Goal: Find specific page/section: Find specific page/section

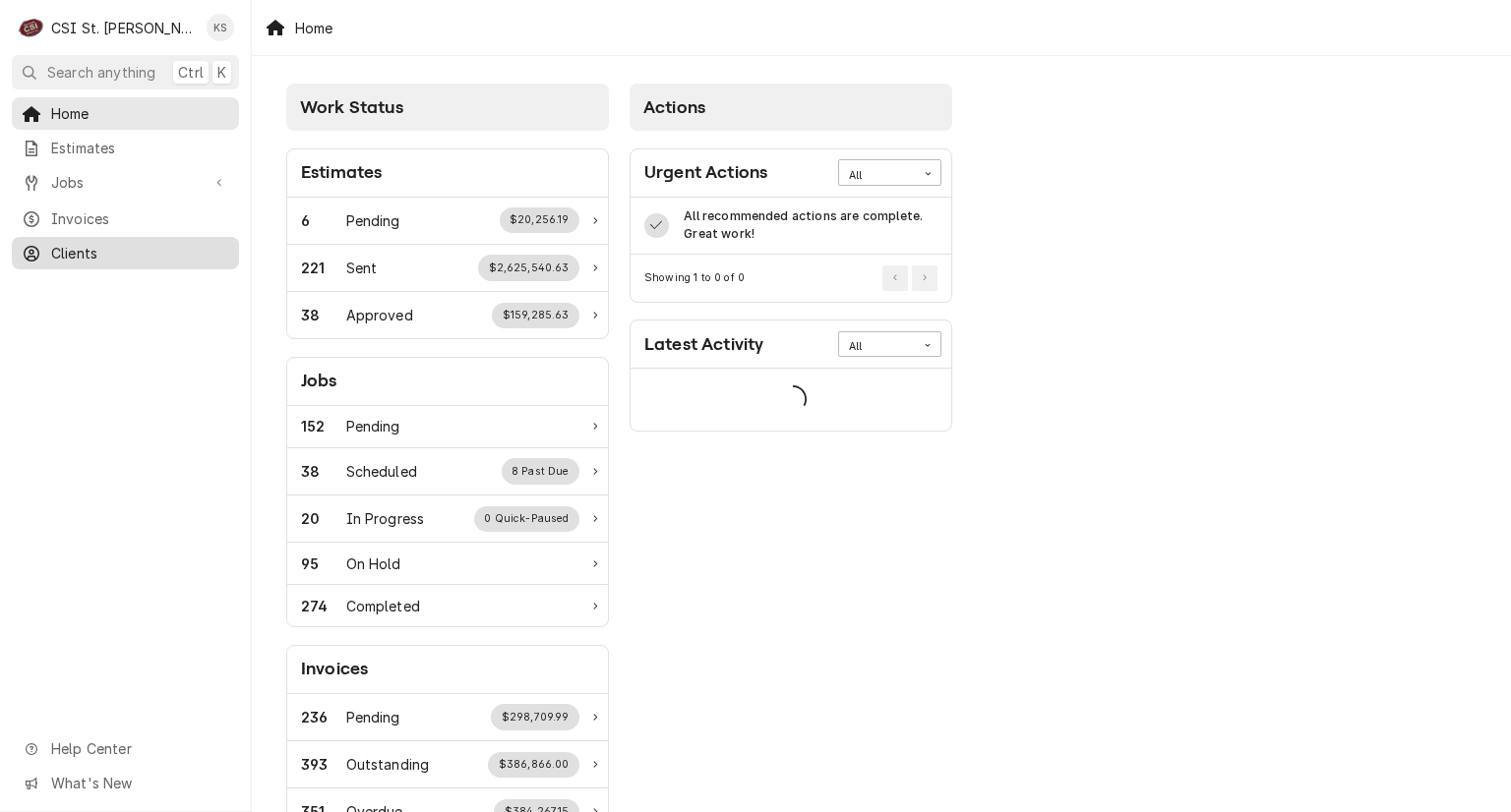
click at [72, 245] on span "Clients" at bounding box center [140, 253] width 178 height 21
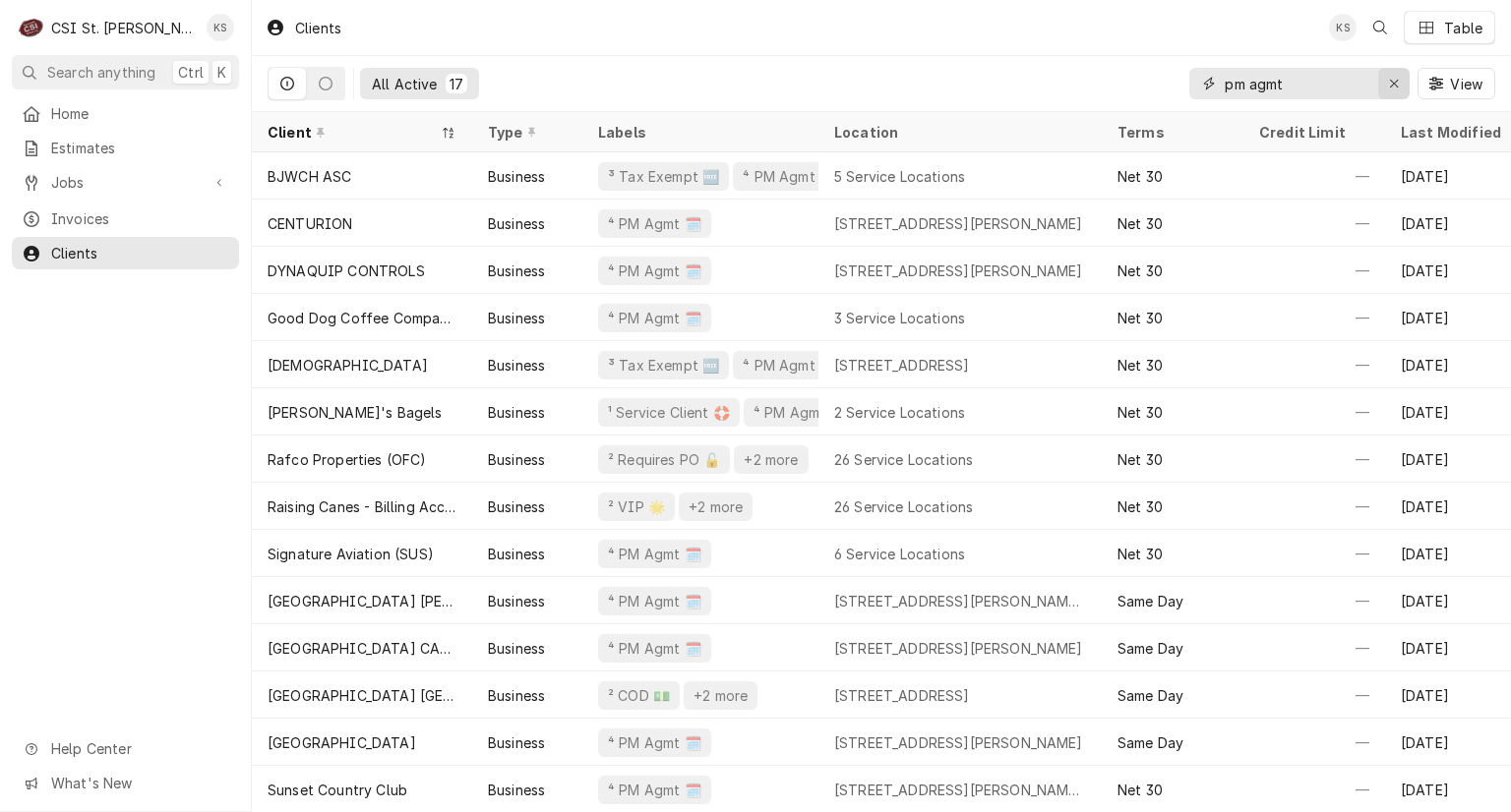
click at [1390, 75] on div "Erase input" at bounding box center [1393, 84] width 20 height 20
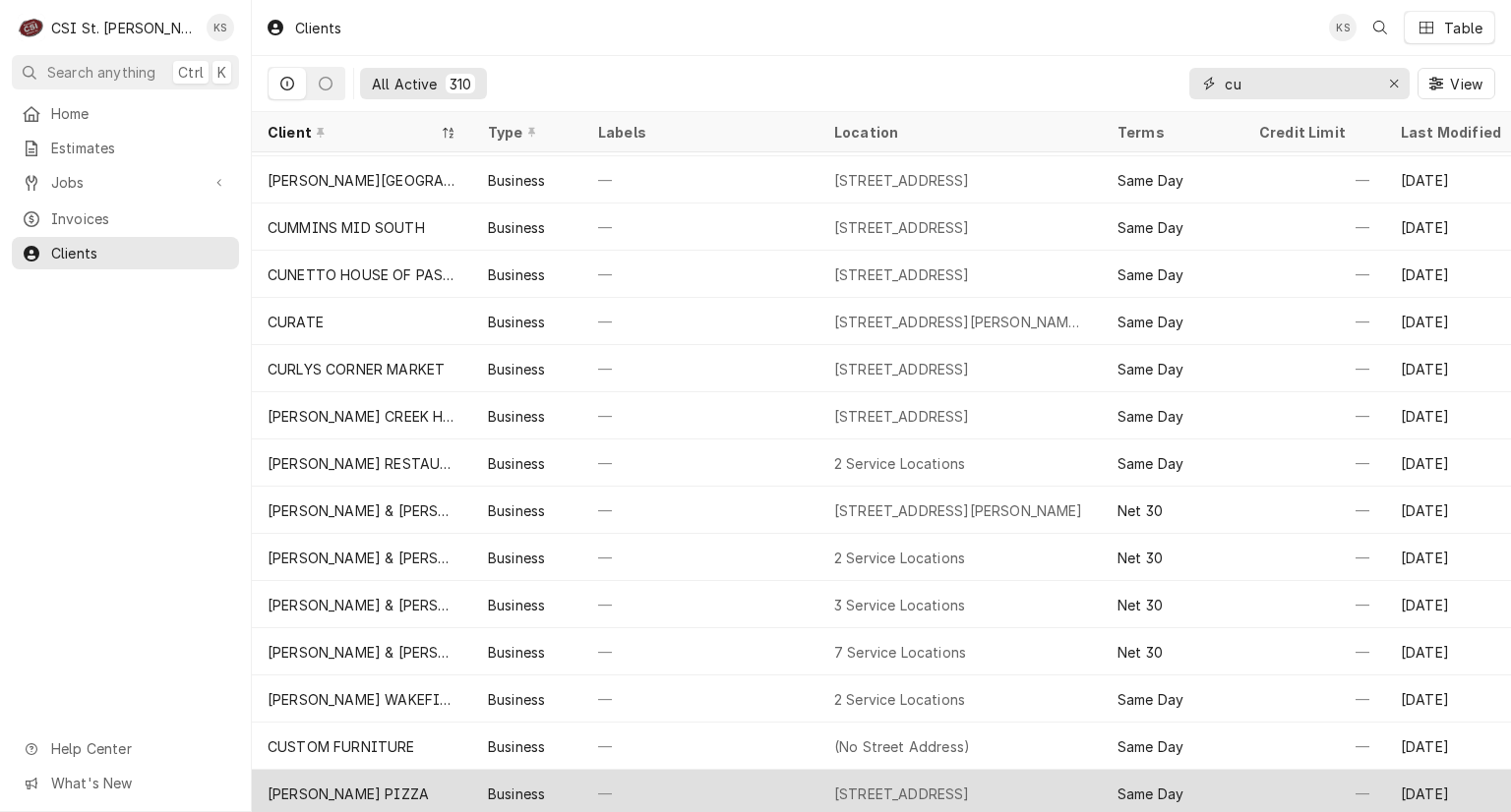
scroll to position [3547, 0]
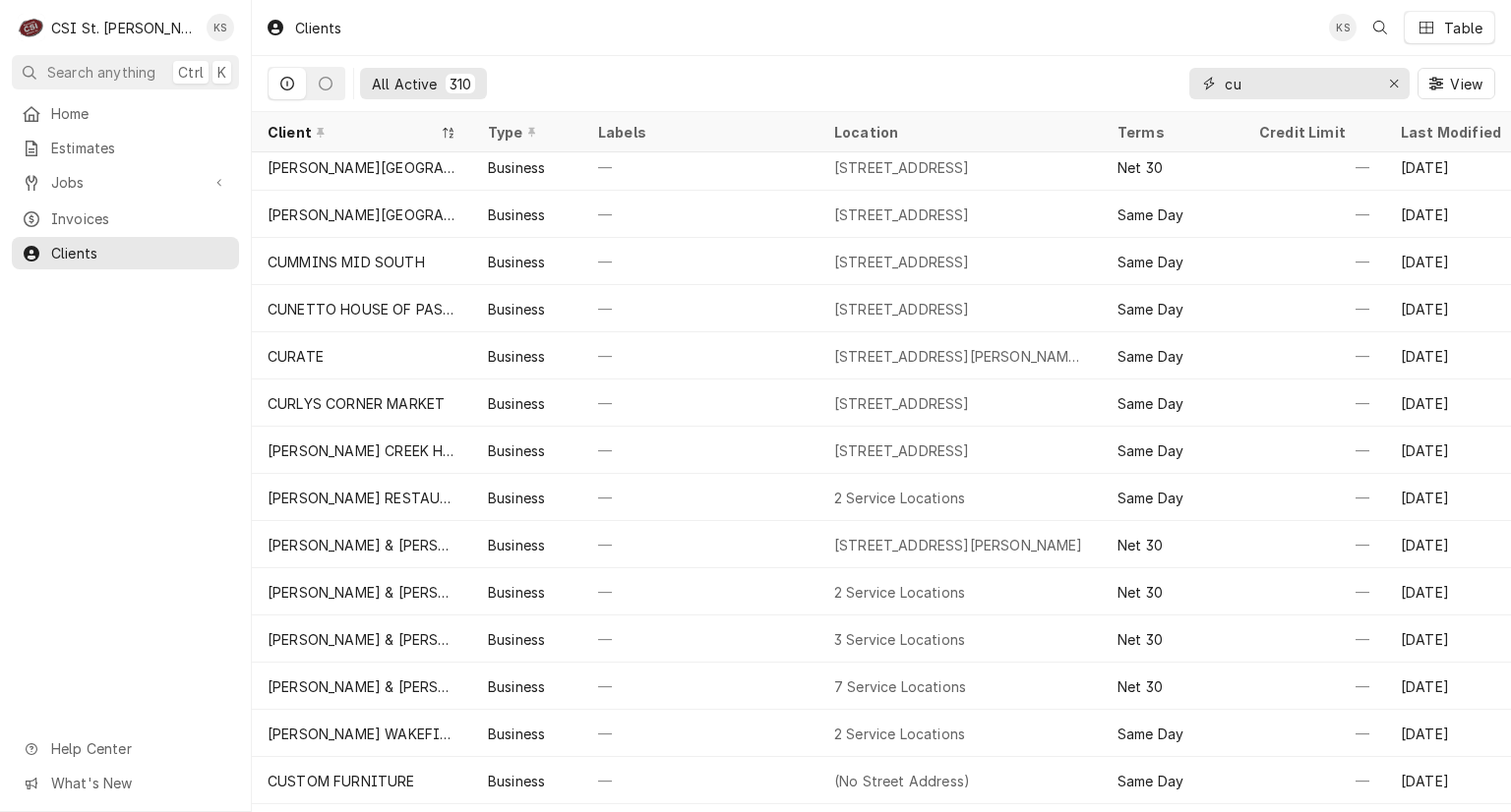
type input "cu"
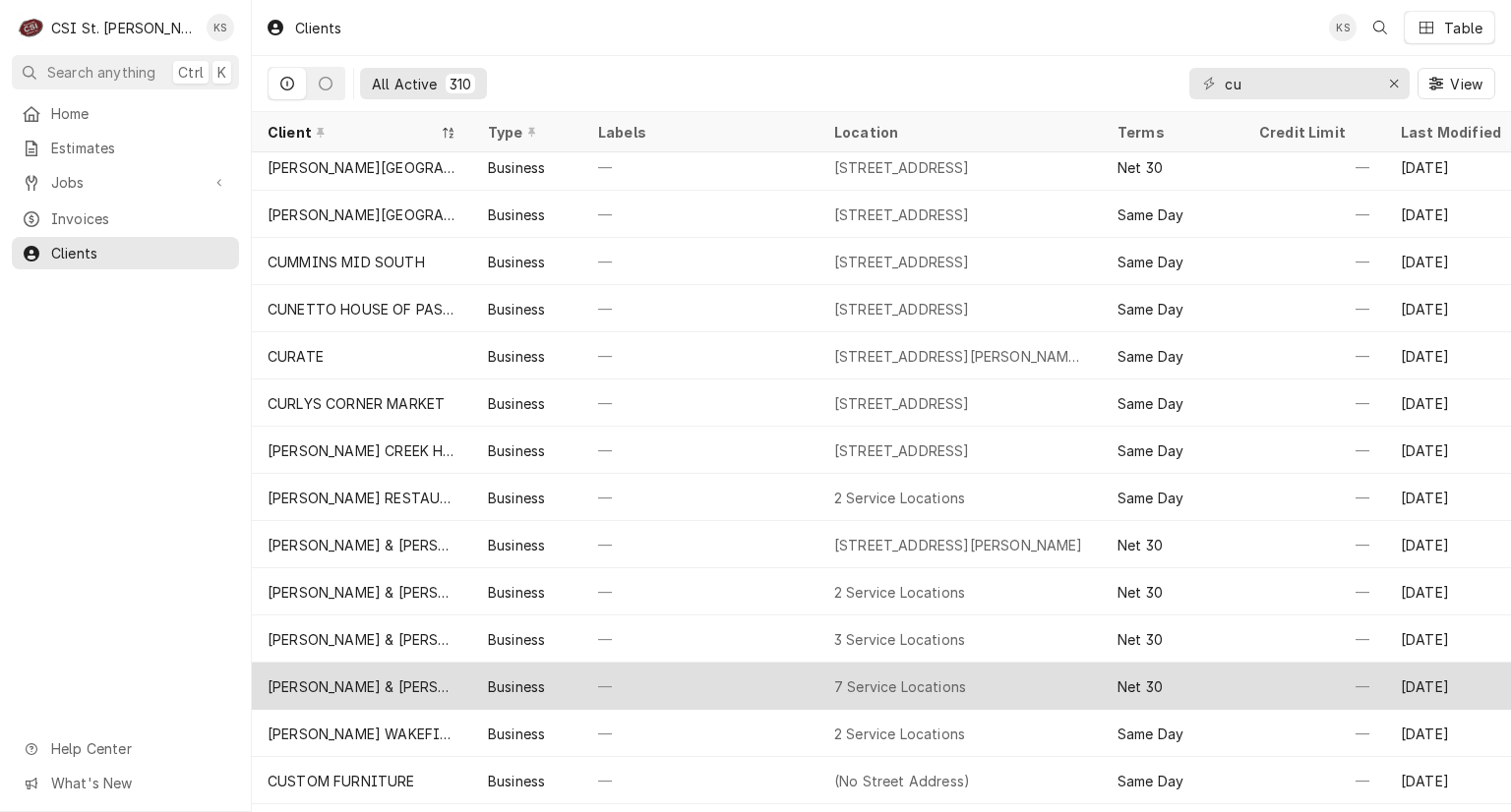
click at [977, 683] on div "7 Service Locations" at bounding box center [960, 687] width 284 height 47
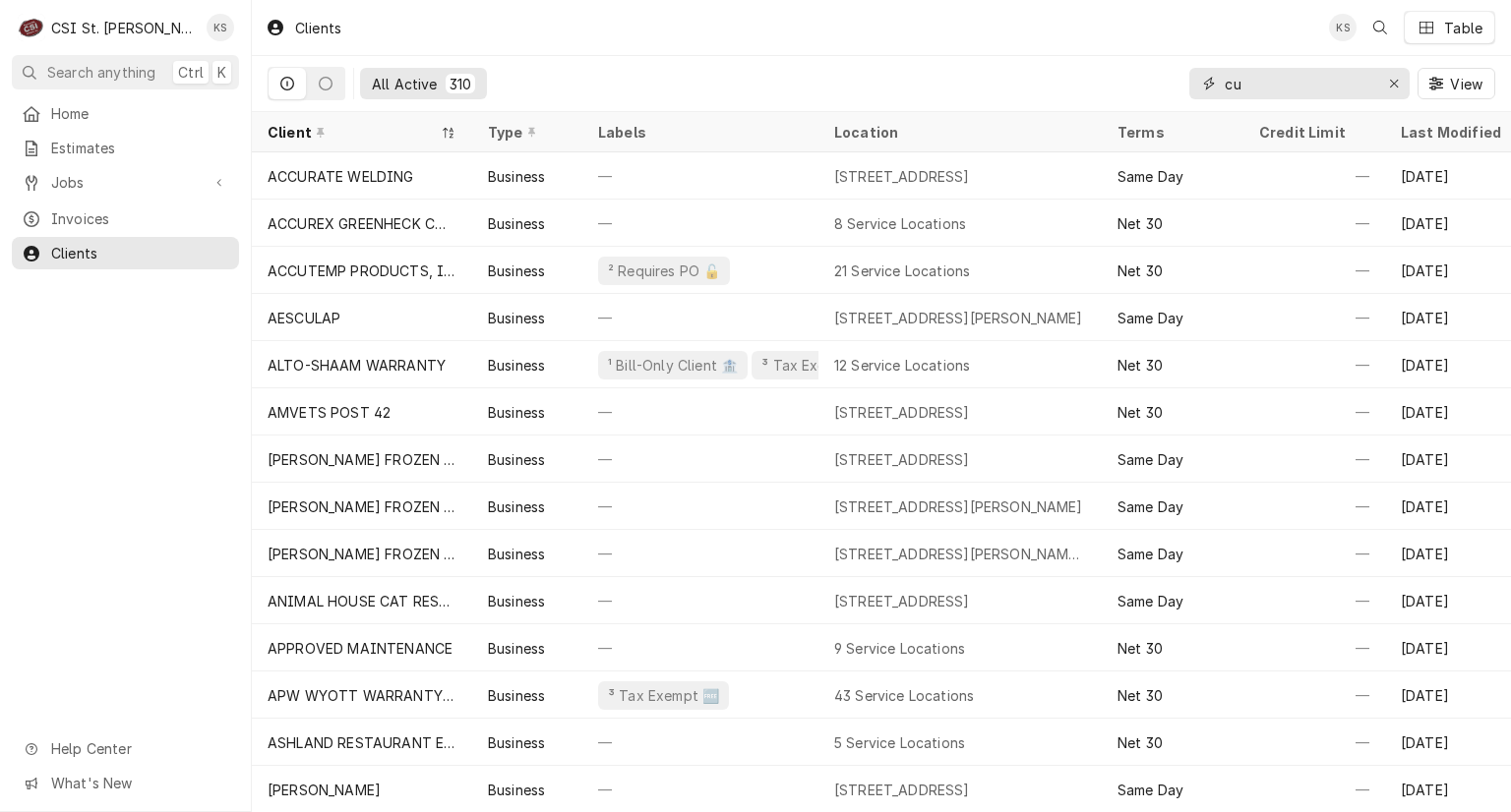
click at [1259, 85] on input "cu" at bounding box center [1298, 84] width 147 height 32
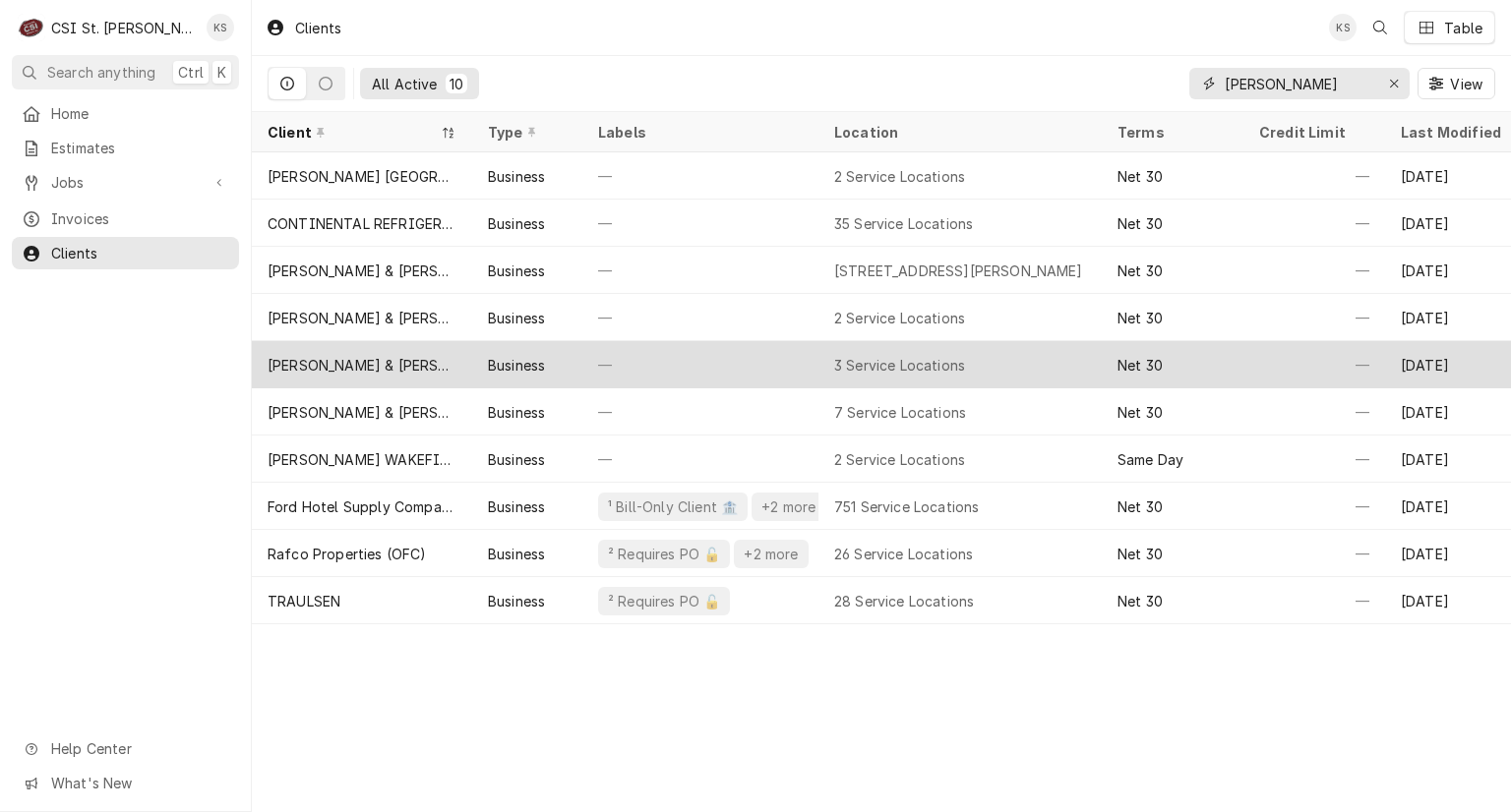
type input "cushman"
click at [906, 358] on div "3 Service Locations" at bounding box center [899, 365] width 130 height 21
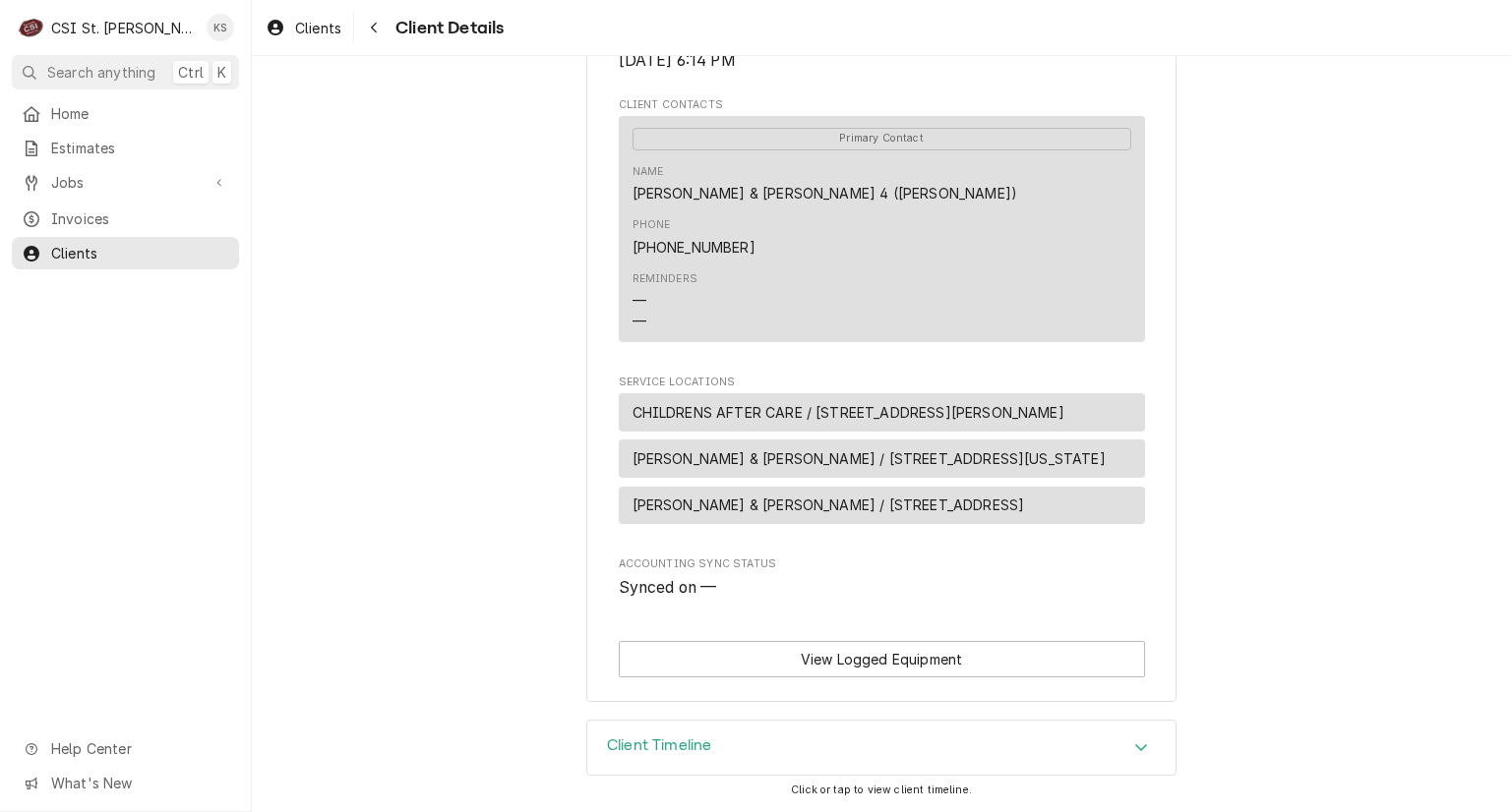
scroll to position [630, 0]
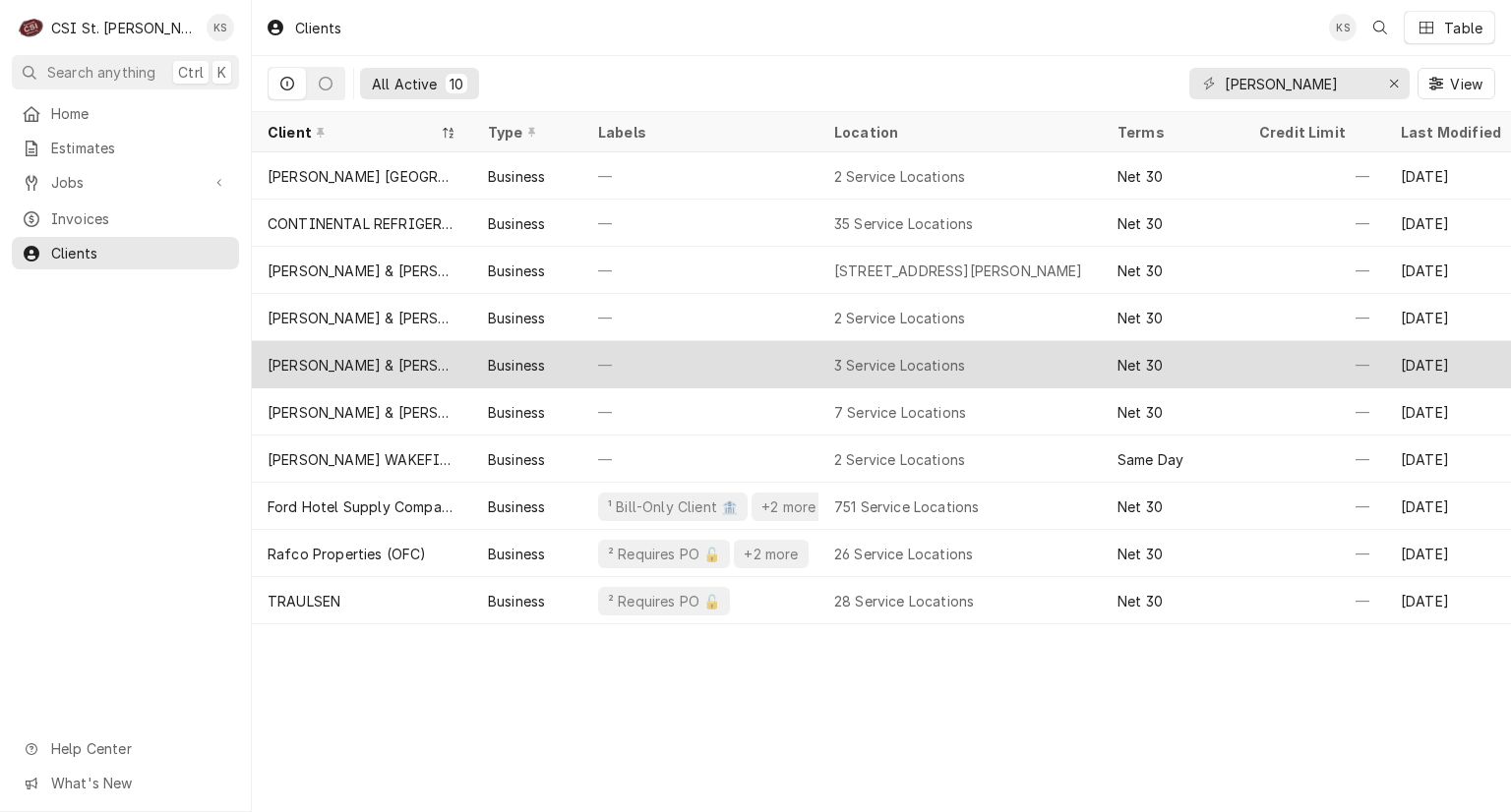
click at [597, 366] on div "—" at bounding box center [700, 365] width 236 height 47
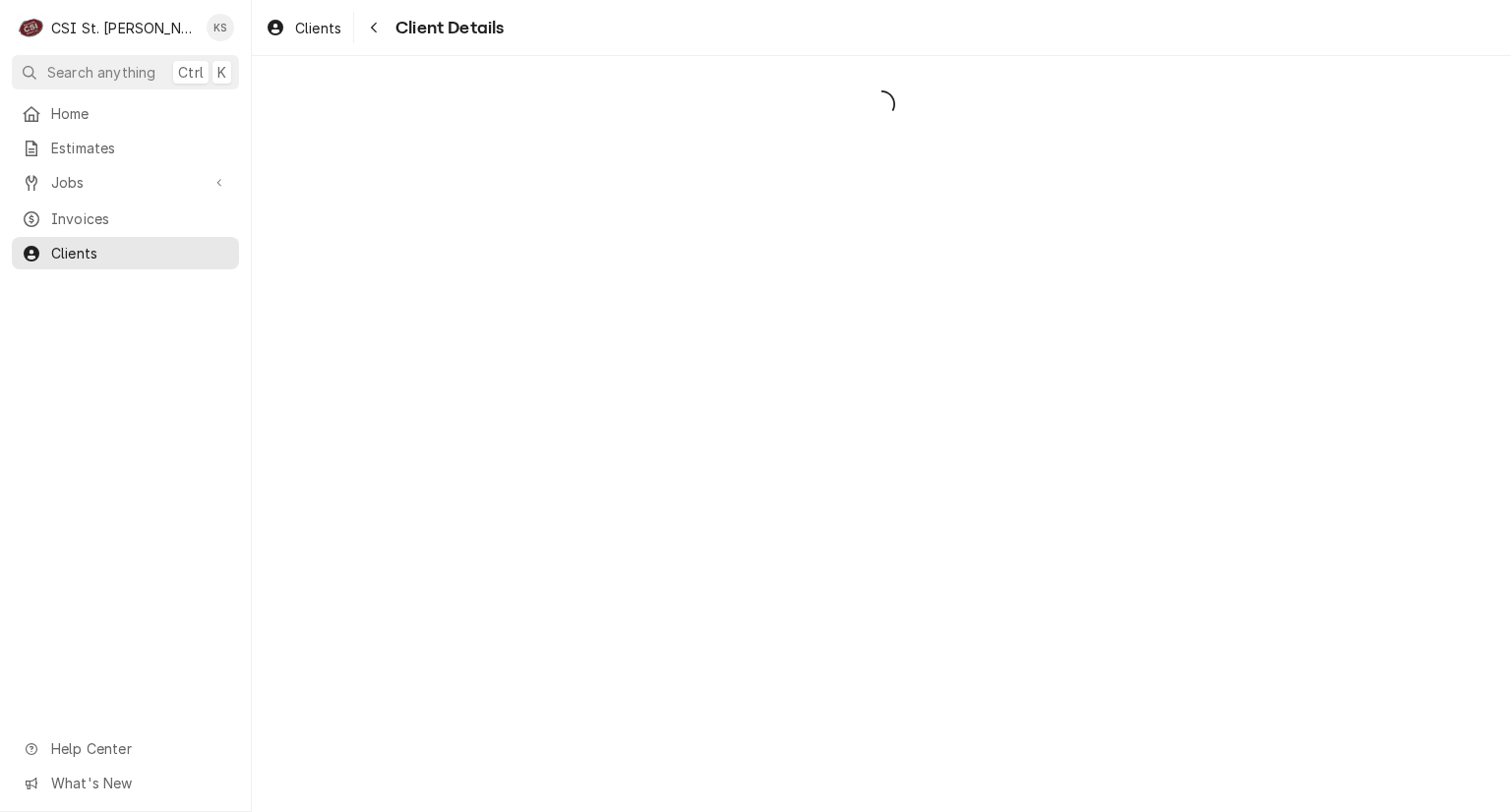
click at [564, 310] on div "Dynamic Content Wrapper" at bounding box center [881, 434] width 1259 height 756
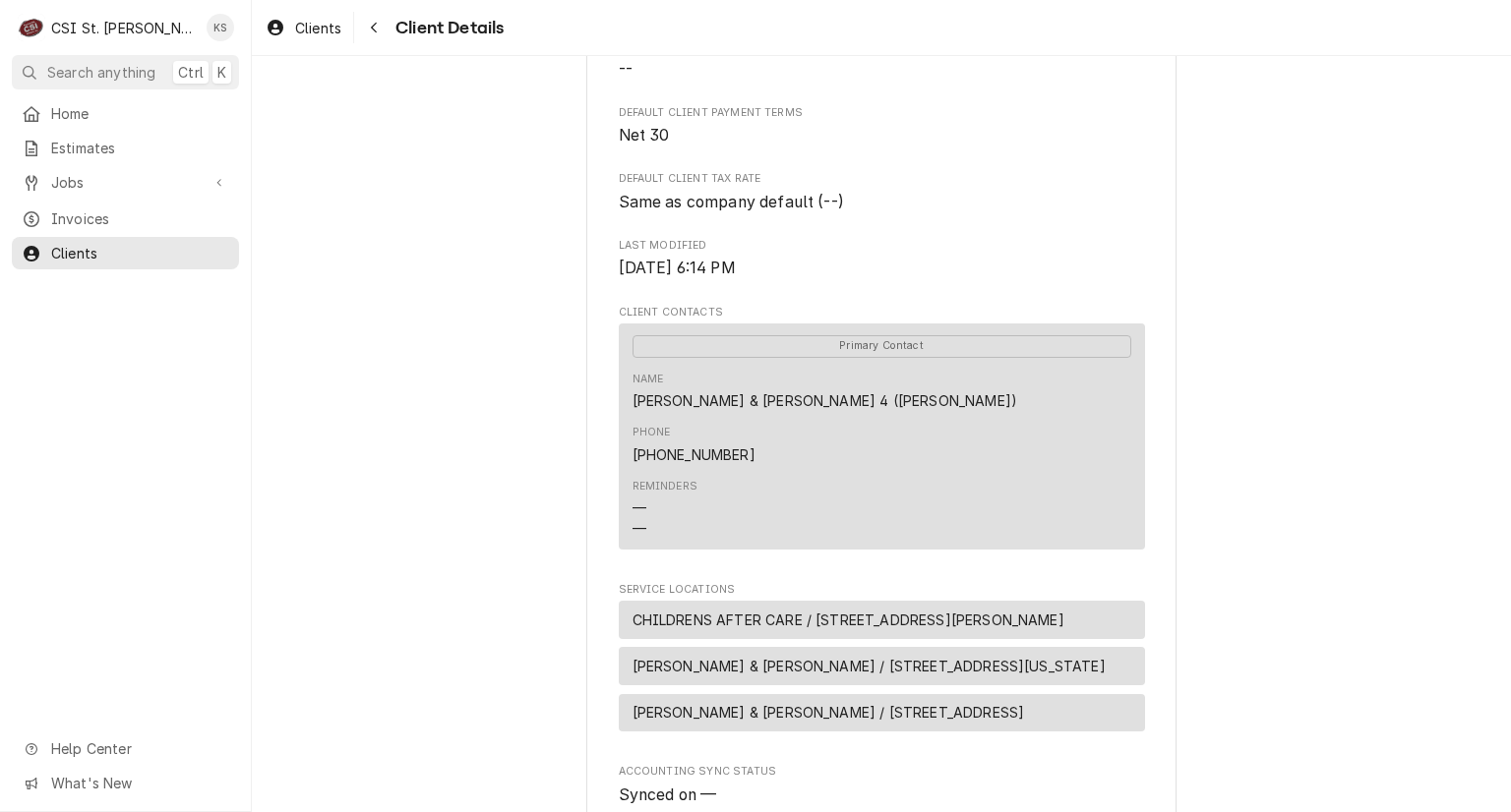
scroll to position [630, 0]
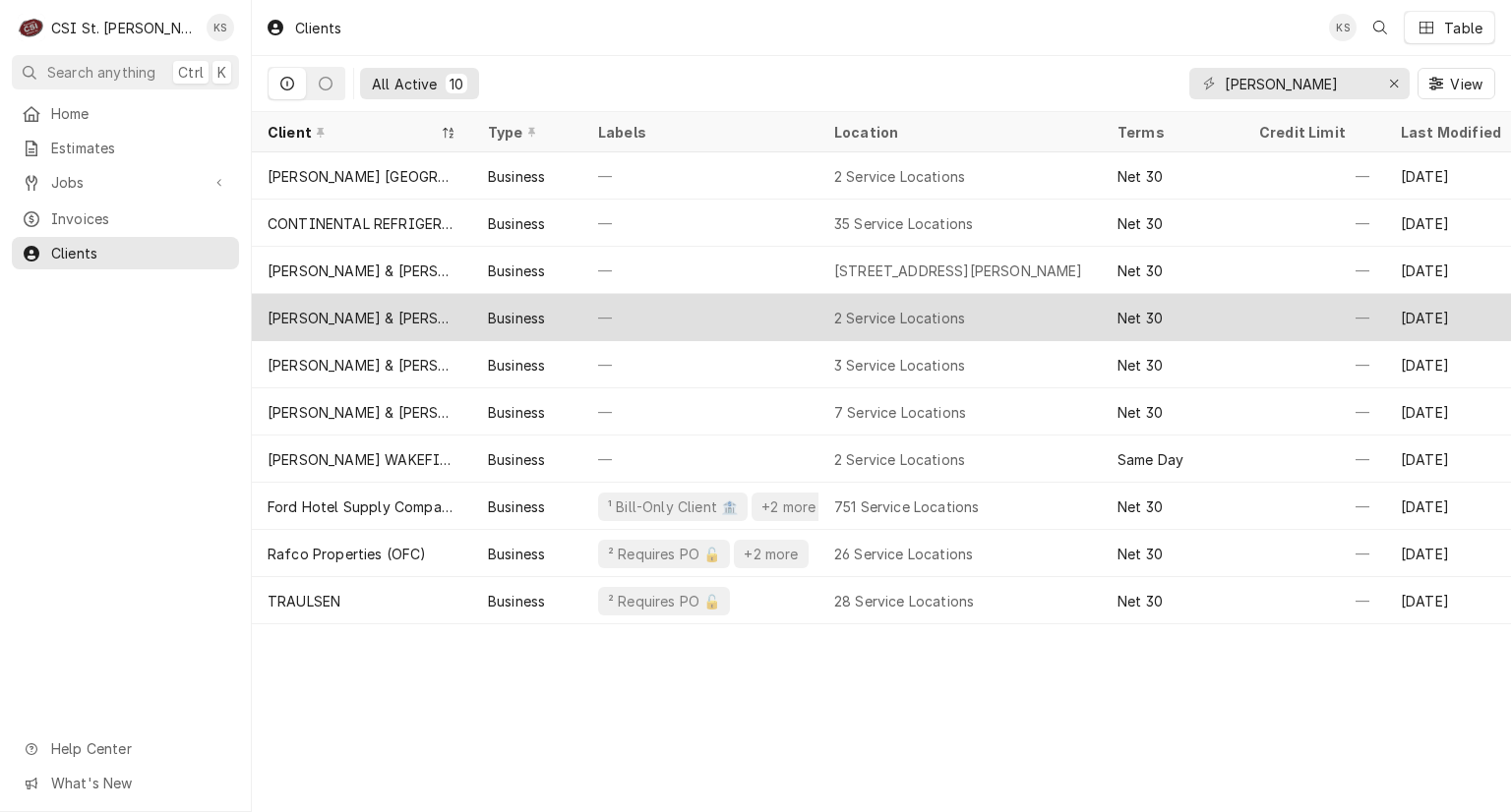
click at [666, 326] on div "—" at bounding box center [700, 318] width 236 height 47
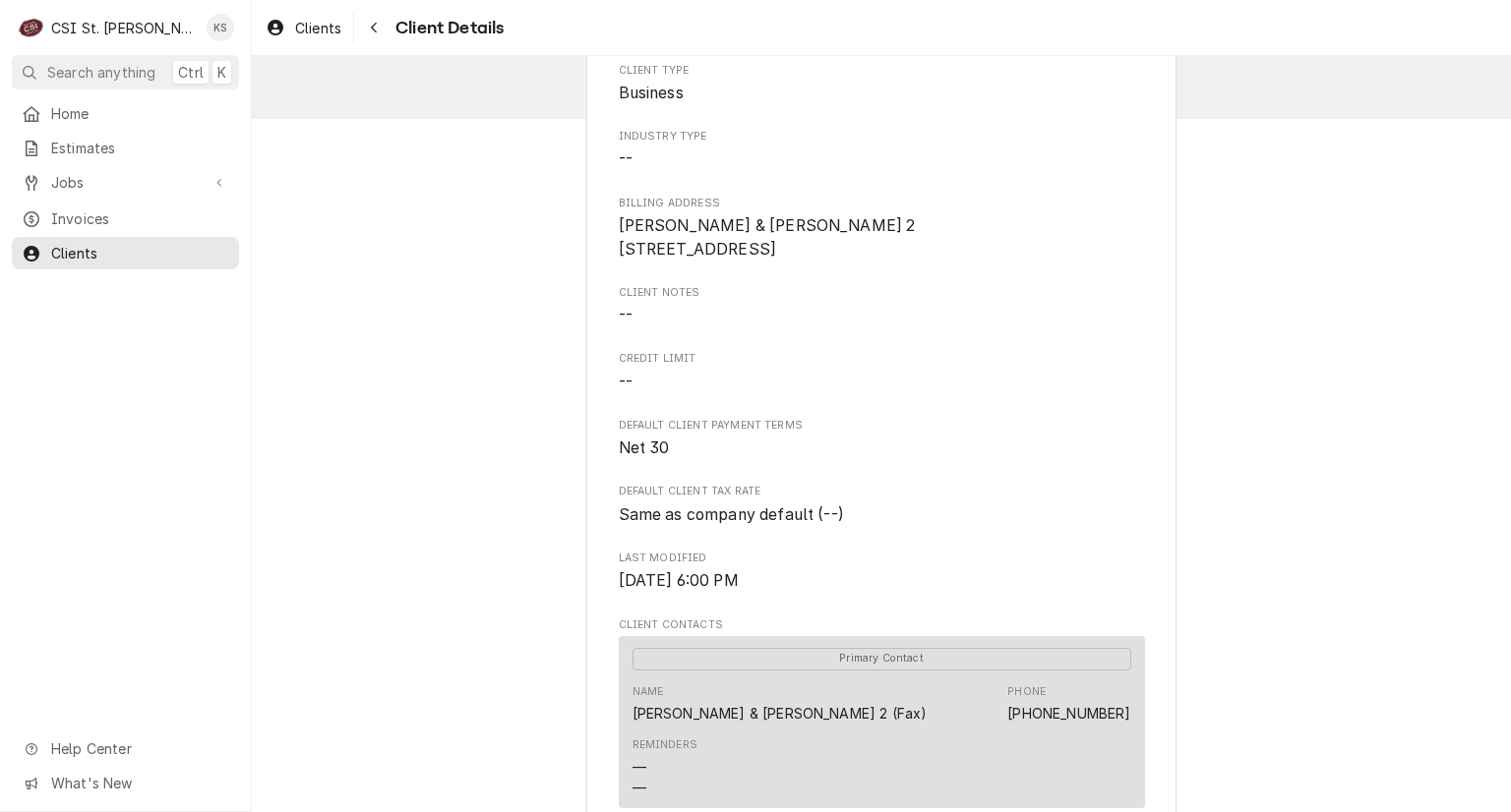
scroll to position [97, 0]
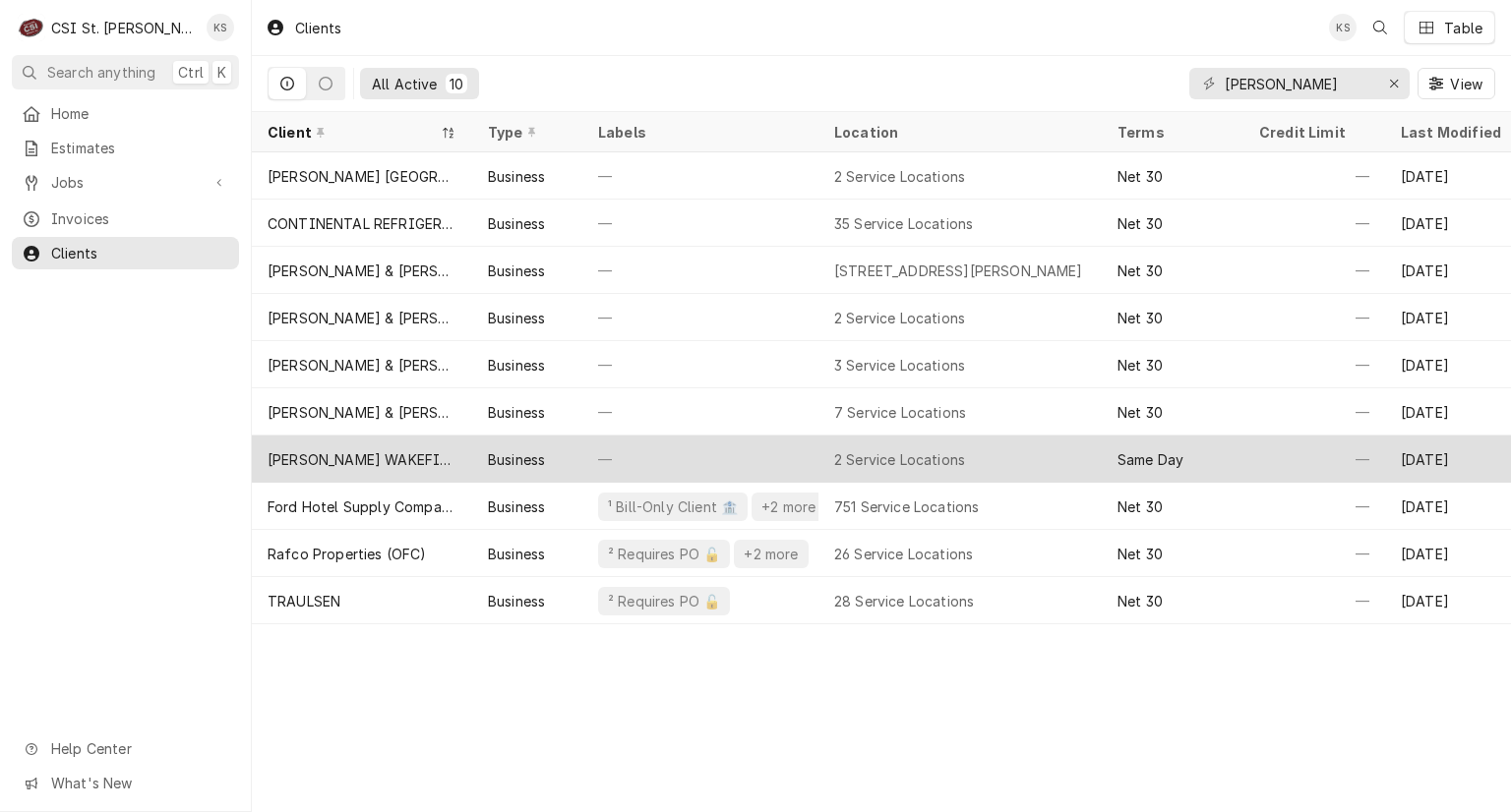
click at [559, 449] on div "Business" at bounding box center [527, 459] width 110 height 47
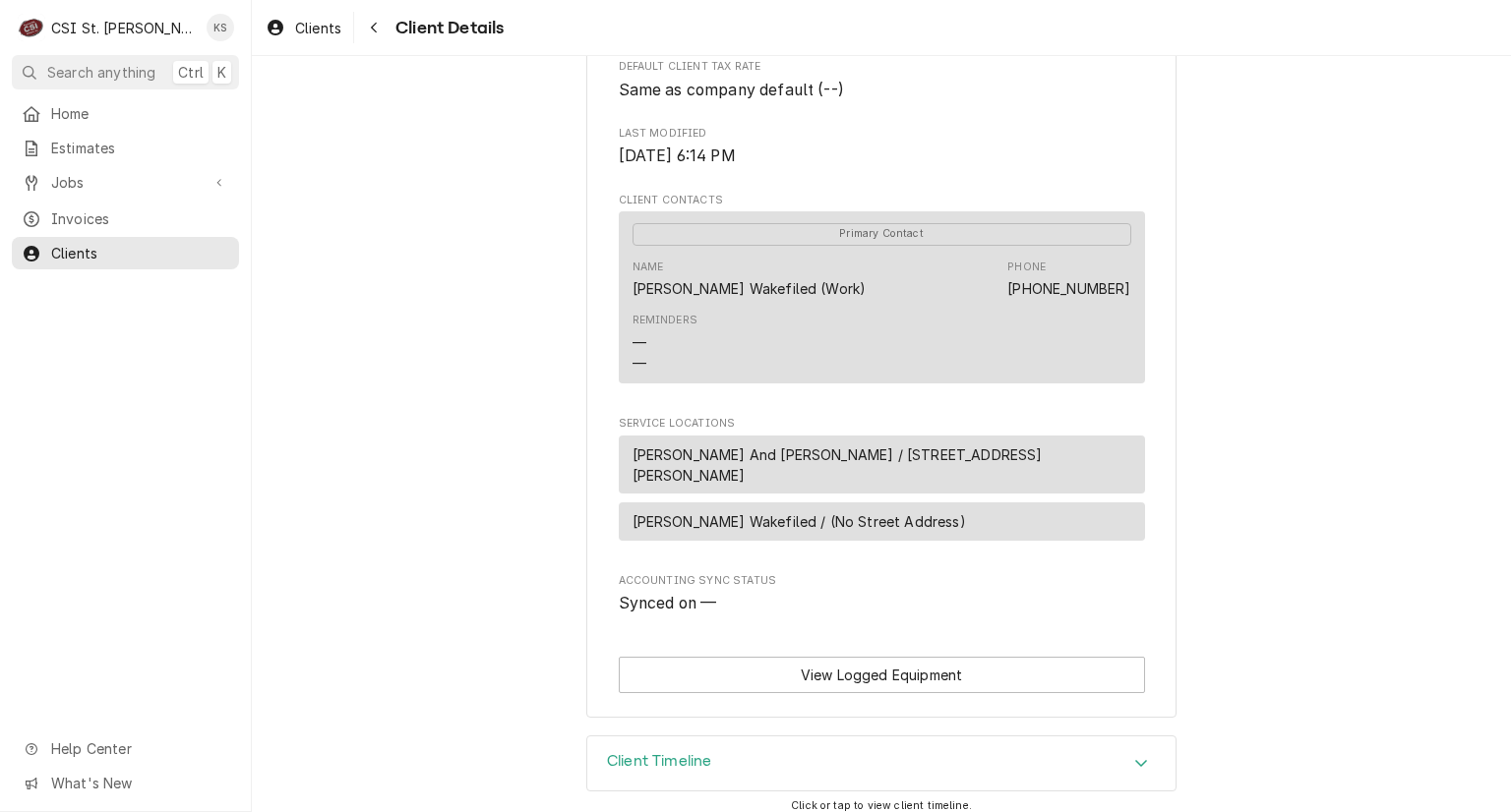
scroll to position [542, 0]
